Goal: Check status

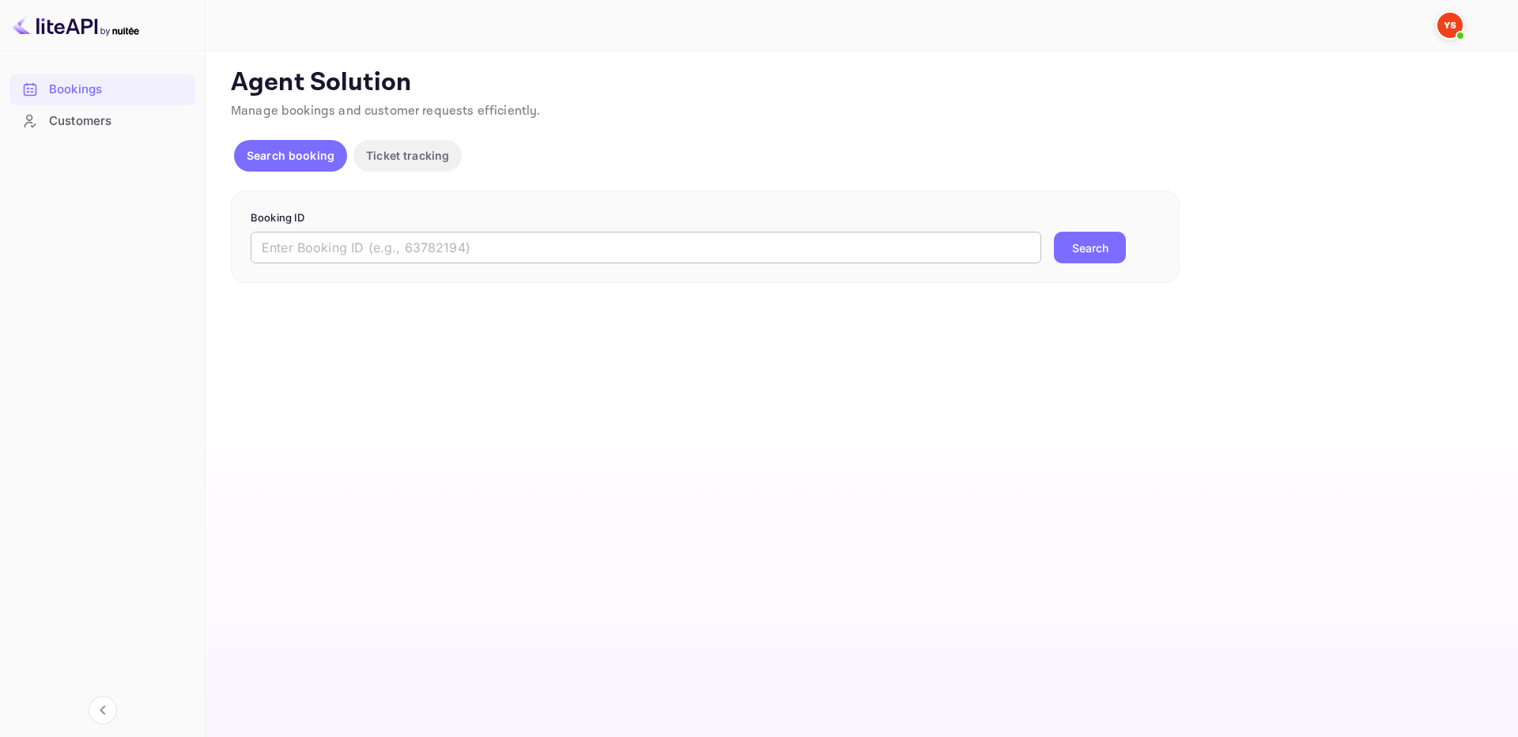
click at [958, 252] on input "text" at bounding box center [646, 248] width 791 height 32
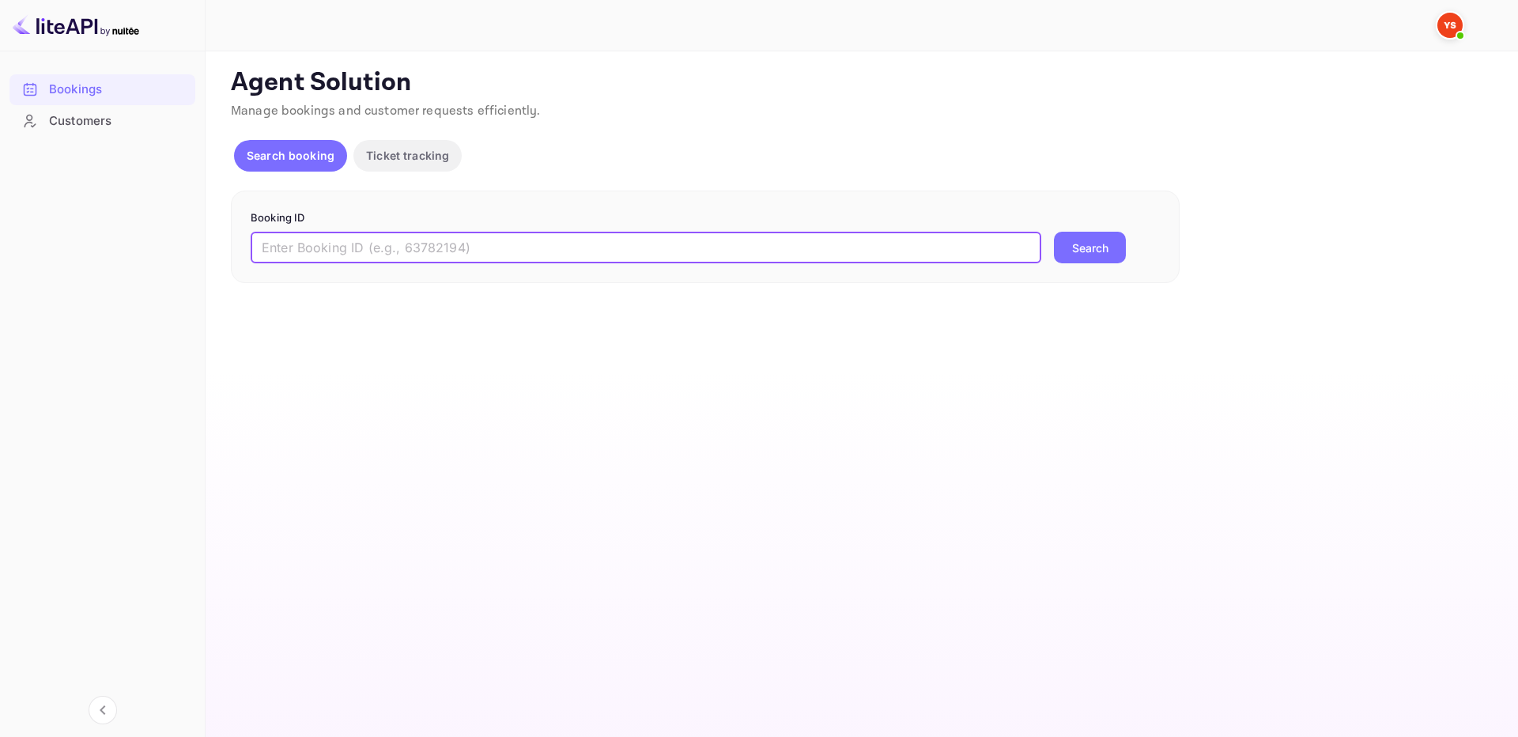
paste input "9942203"
type input "9942203"
click at [1046, 244] on div "9942203 ​ Search" at bounding box center [705, 248] width 909 height 32
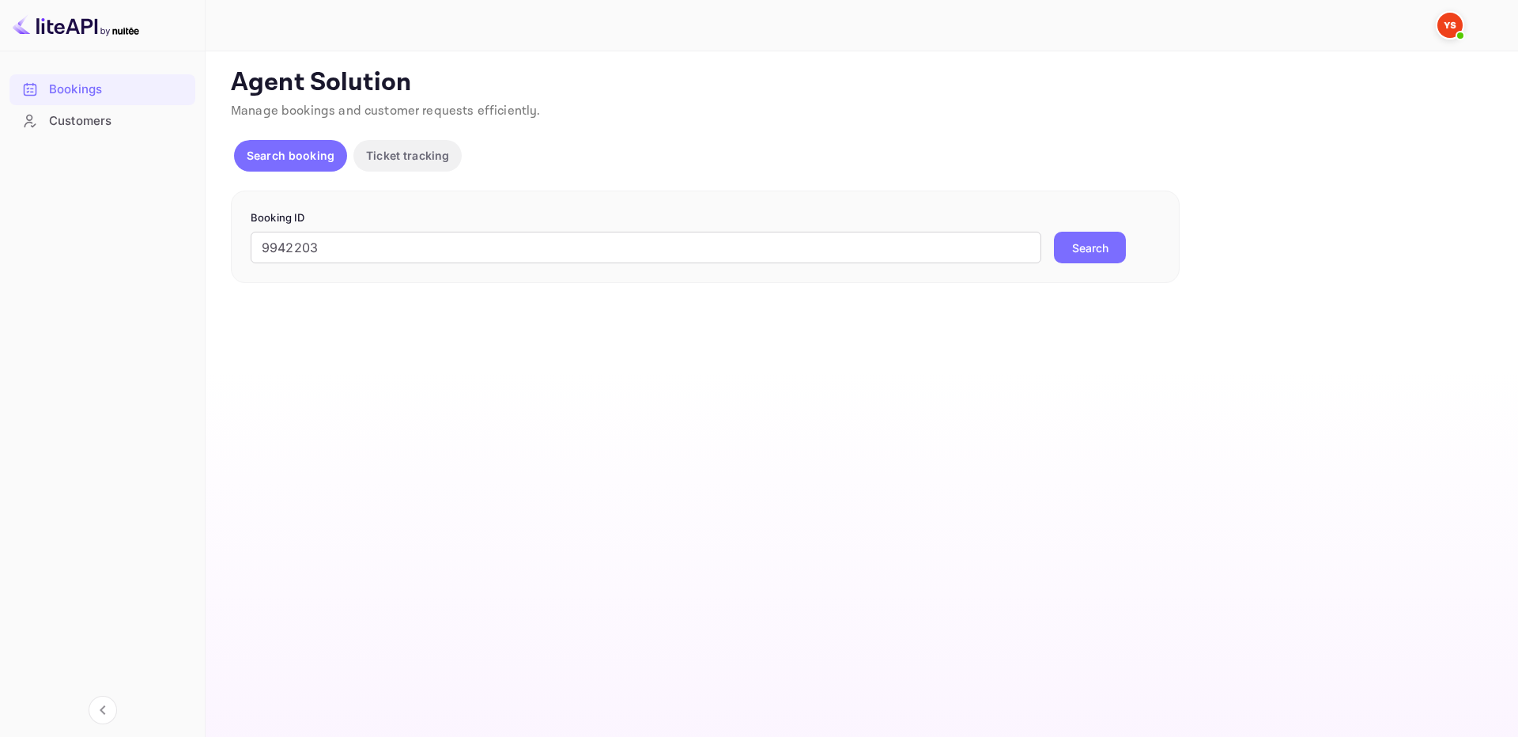
click at [1090, 243] on button "Search" at bounding box center [1090, 248] width 72 height 32
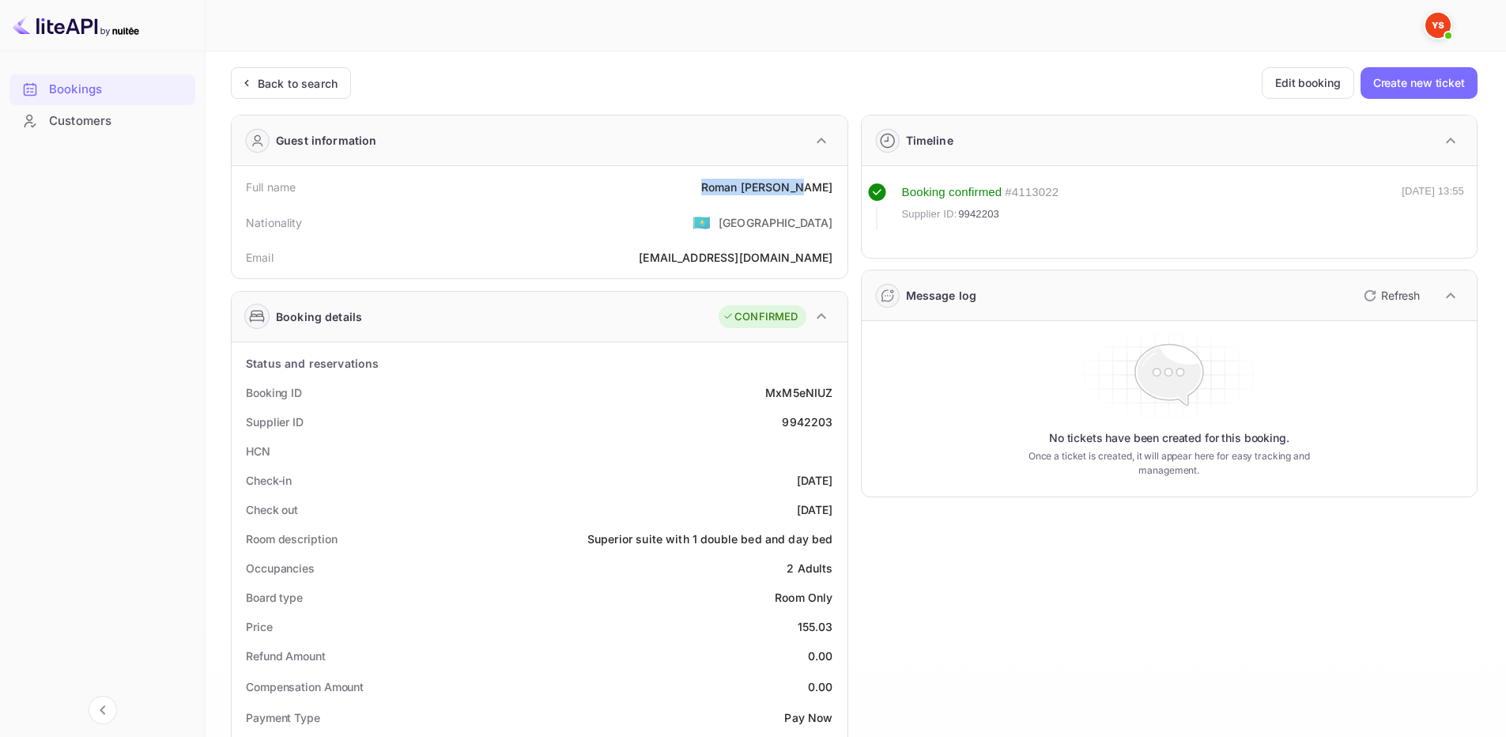
drag, startPoint x: 702, startPoint y: 187, endPoint x: 838, endPoint y: 195, distance: 136.2
click at [838, 195] on div "Full name [PERSON_NAME]" at bounding box center [539, 186] width 603 height 29
copy div "[PERSON_NAME]"
drag, startPoint x: 795, startPoint y: 621, endPoint x: 838, endPoint y: 626, distance: 43.1
click at [838, 626] on div "Price 155.03" at bounding box center [539, 626] width 603 height 29
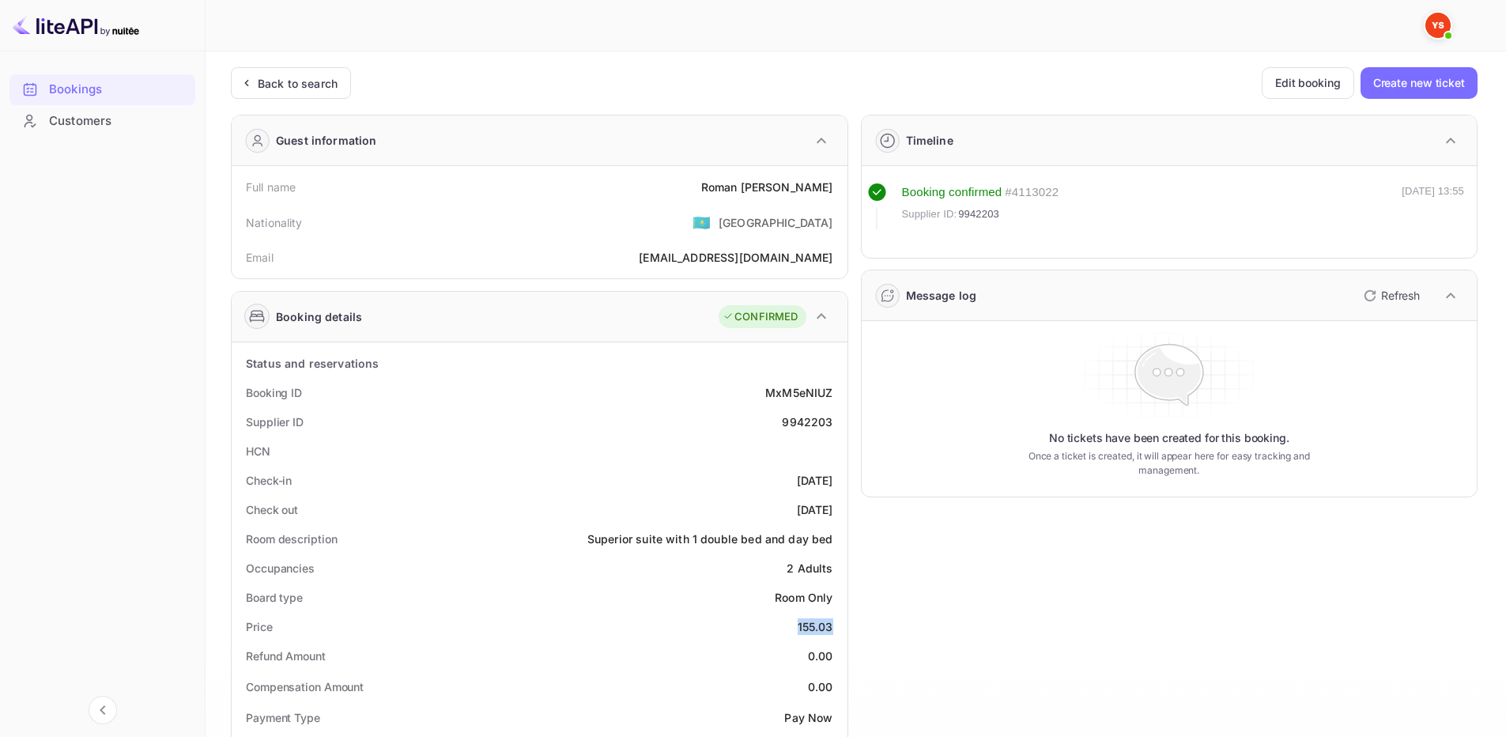
copy div "155.03"
